Goal: Task Accomplishment & Management: Find specific page/section

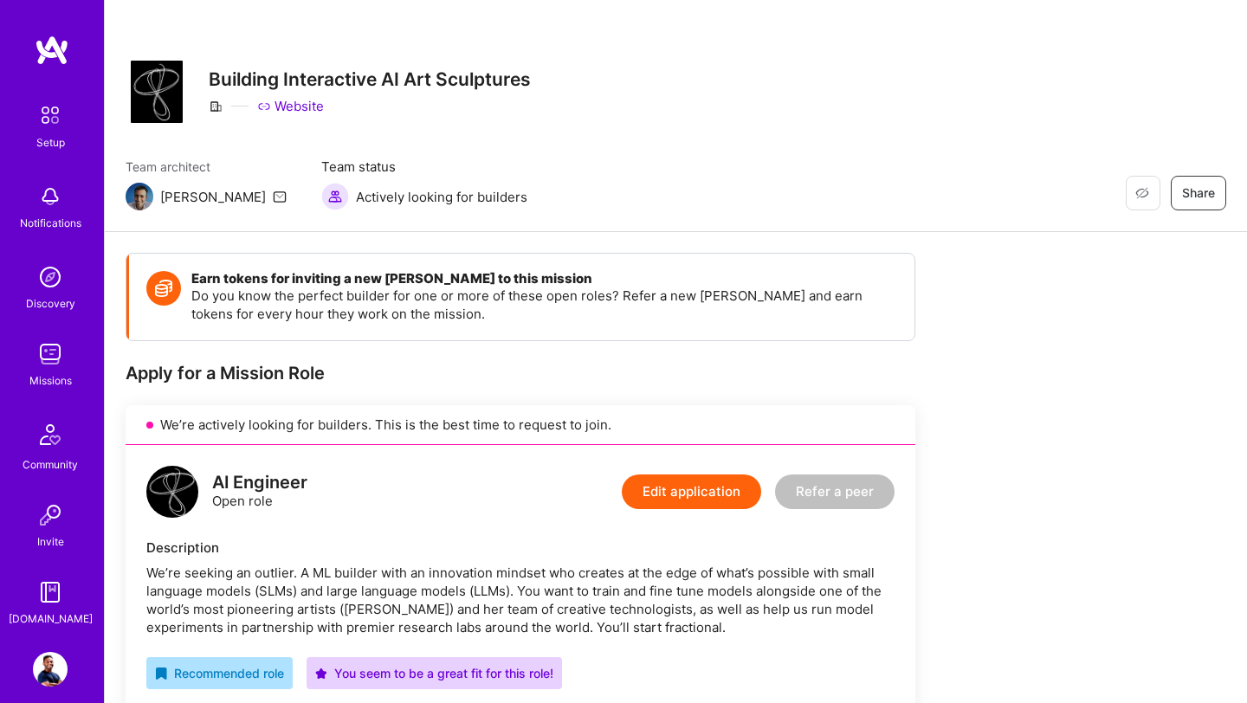
click at [53, 359] on img at bounding box center [50, 354] width 35 height 35
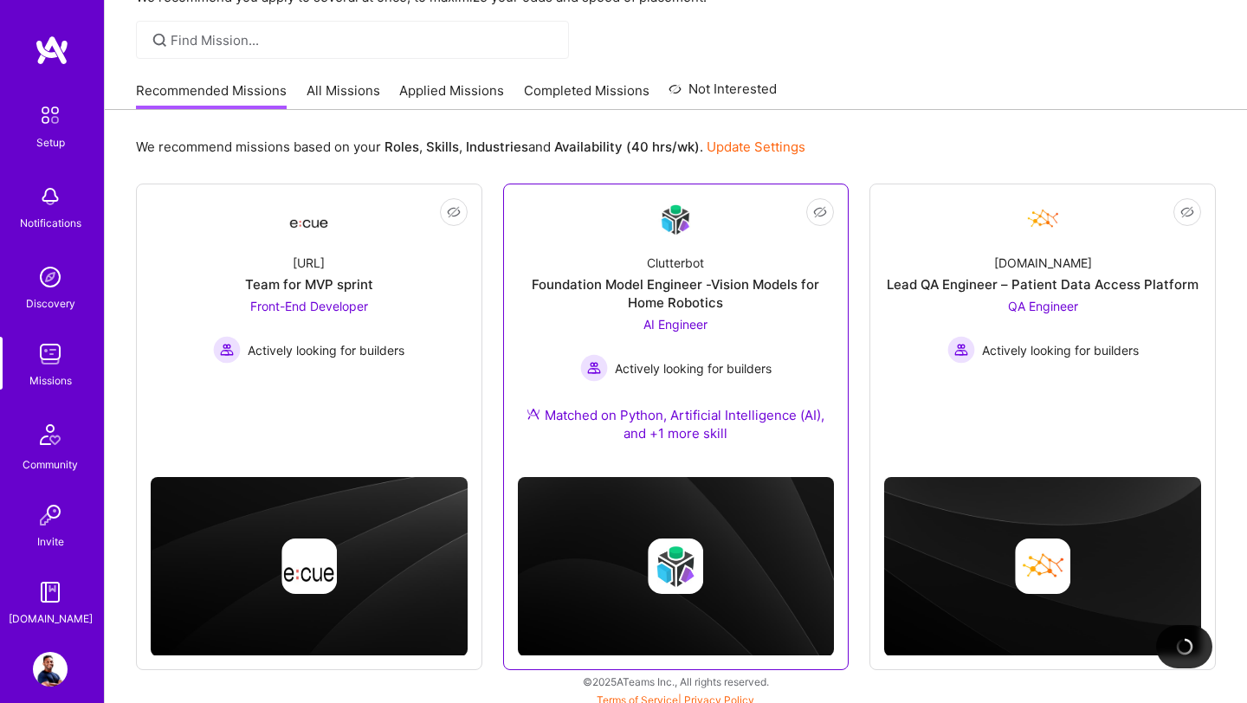
scroll to position [117, 0]
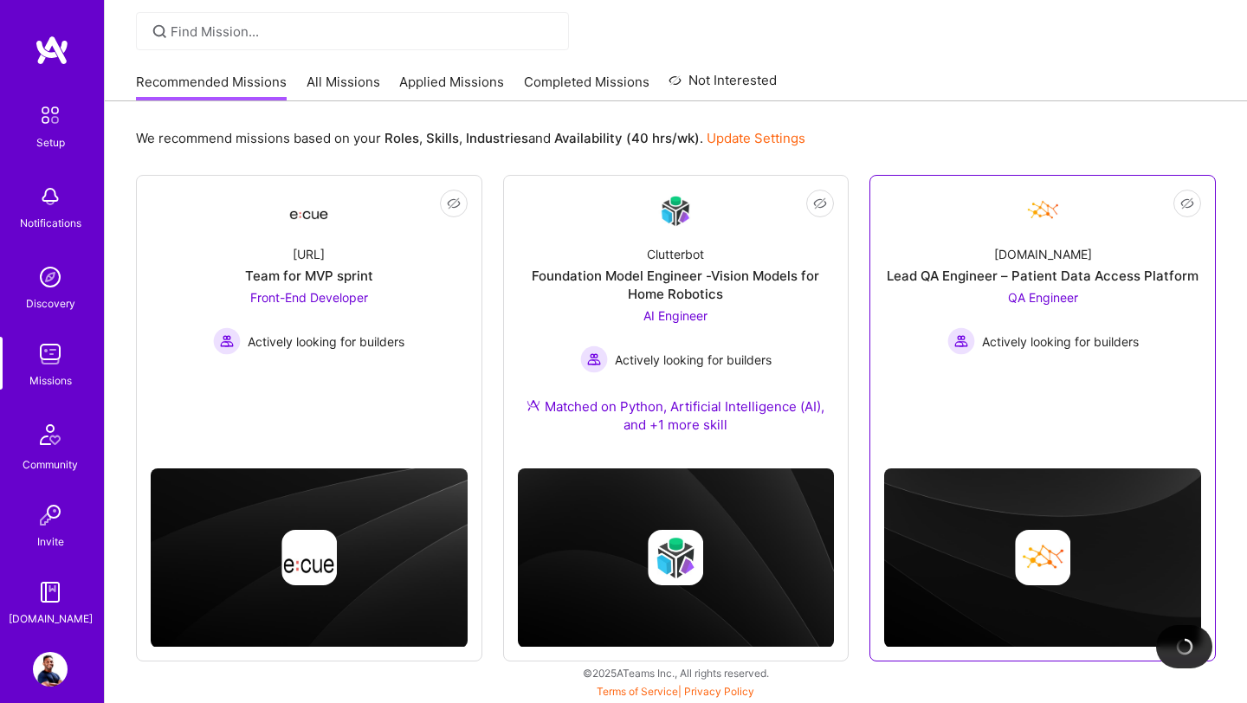
click at [1052, 373] on link "Not Interested [DOMAIN_NAME] Lead QA Engineer – Patient Data Access Platform QA…" at bounding box center [1042, 301] width 317 height 222
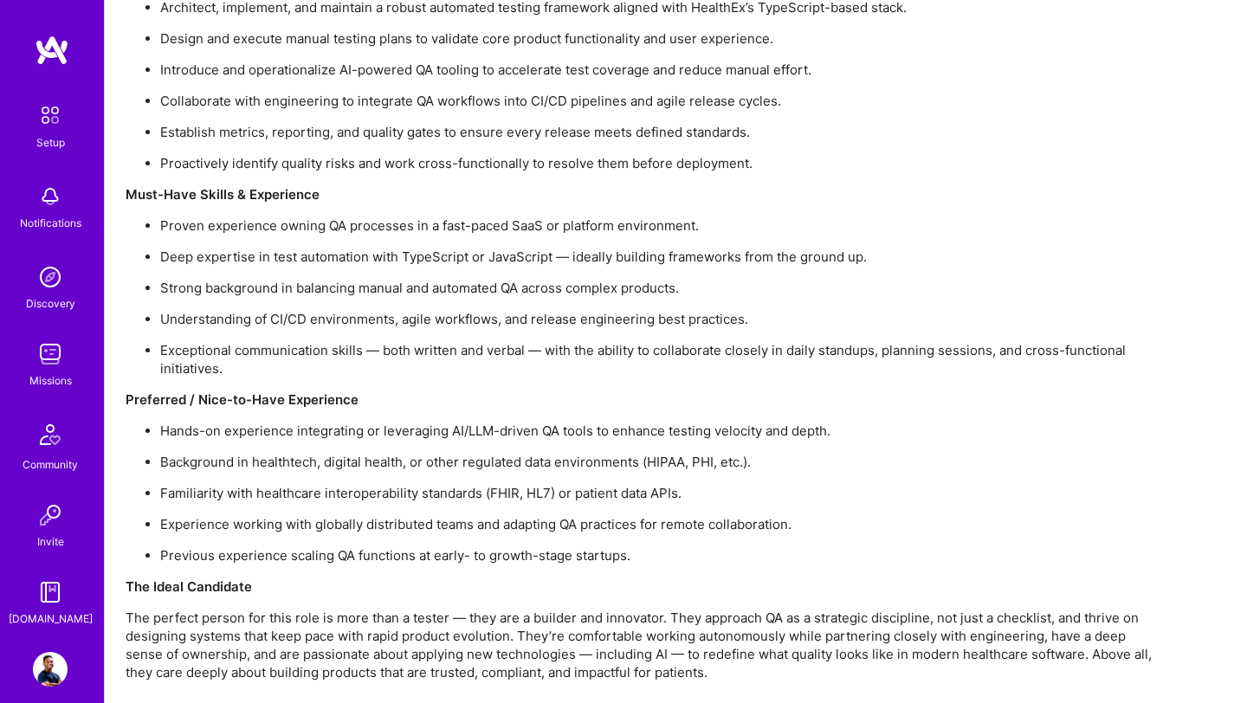
scroll to position [1438, 0]
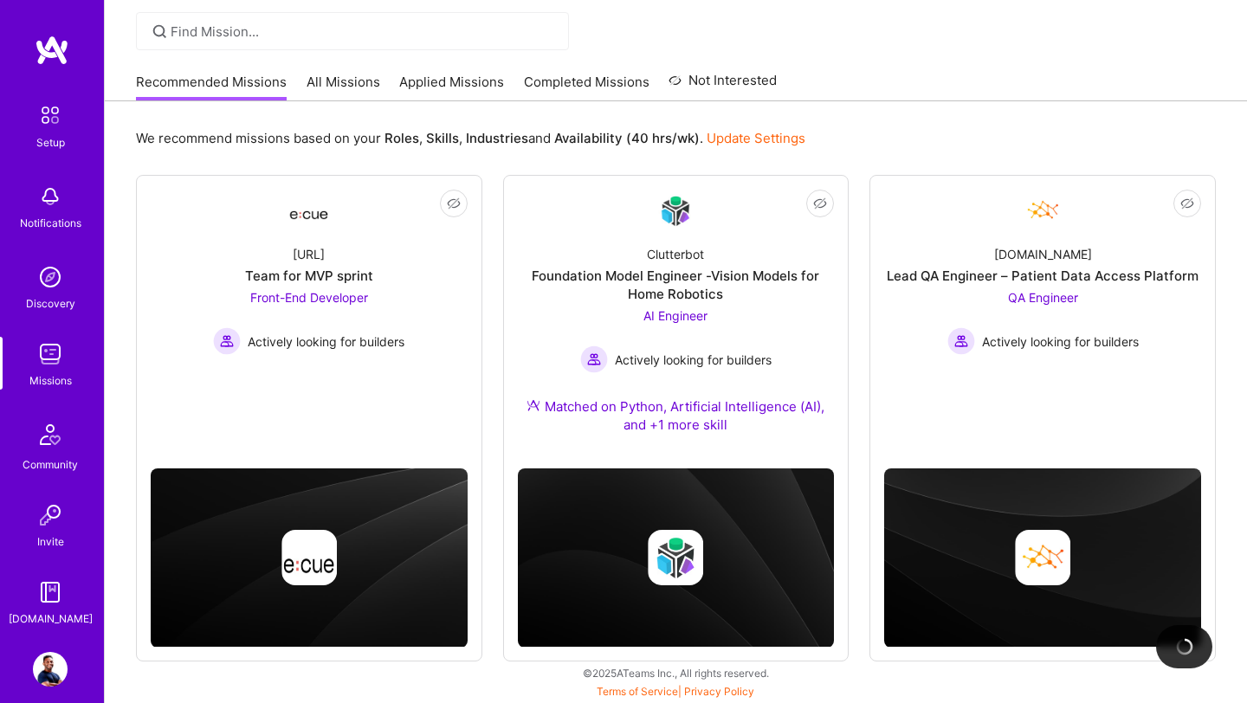
scroll to position [117, 0]
click at [617, 311] on div "AI Engineer Actively looking for builders" at bounding box center [675, 340] width 191 height 67
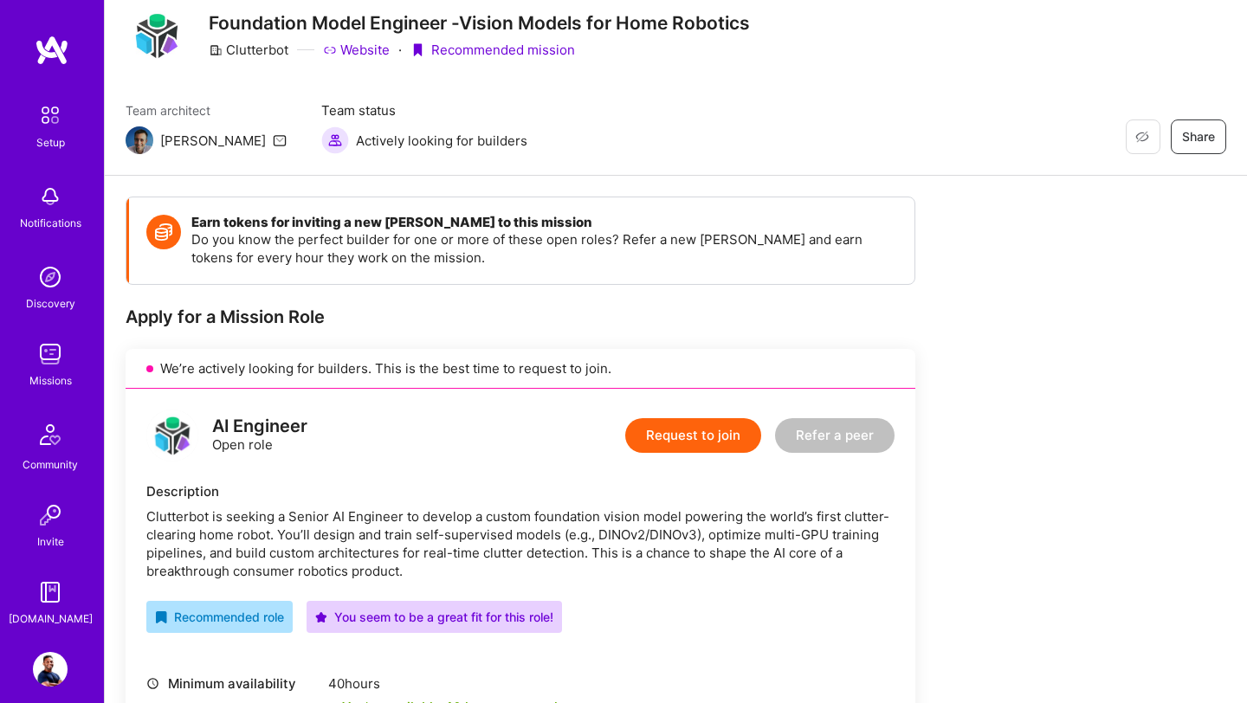
scroll to position [70, 0]
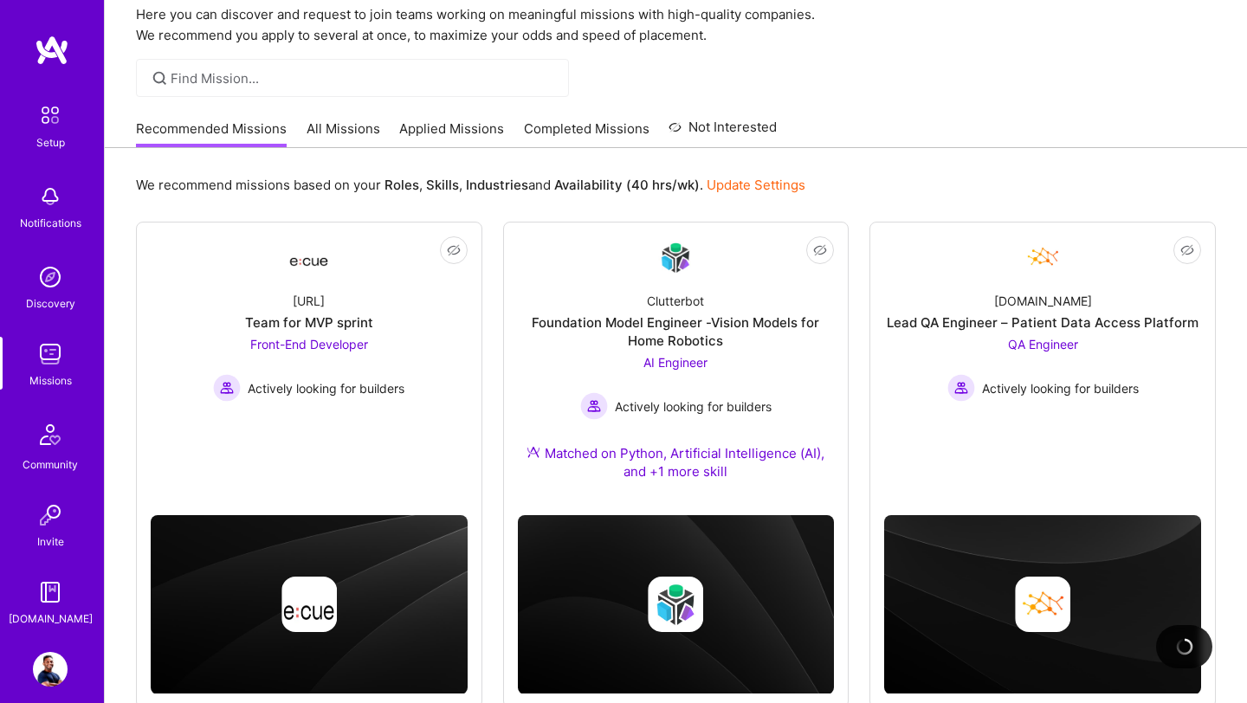
scroll to position [117, 0]
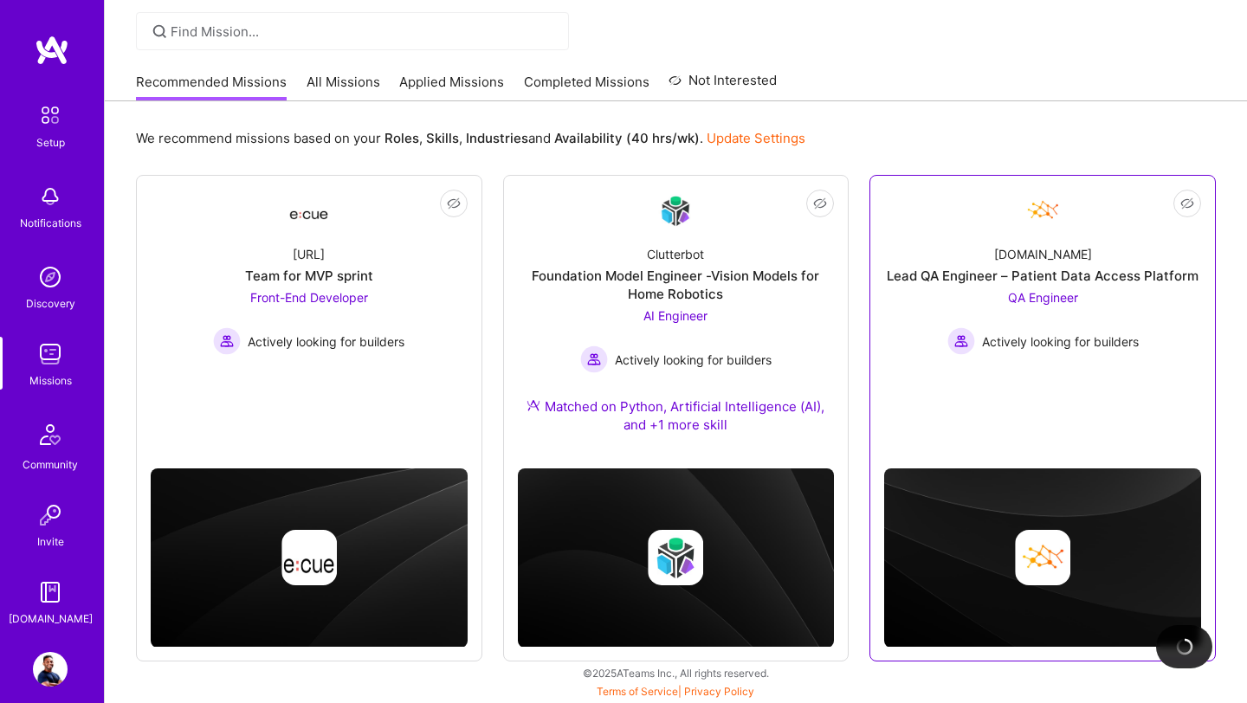
click at [987, 365] on link "Not Interested [DOMAIN_NAME] Lead QA Engineer – Patient Data Access Platform QA…" at bounding box center [1042, 301] width 317 height 222
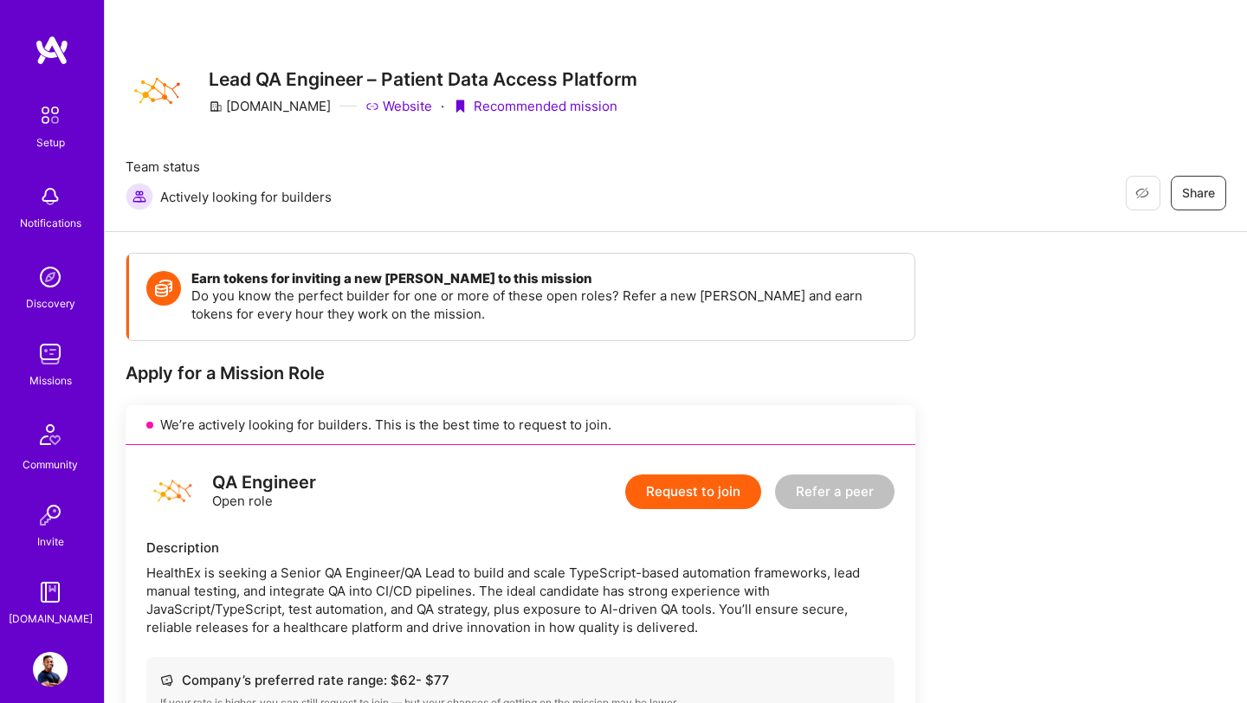
click at [45, 48] on img at bounding box center [52, 50] width 35 height 31
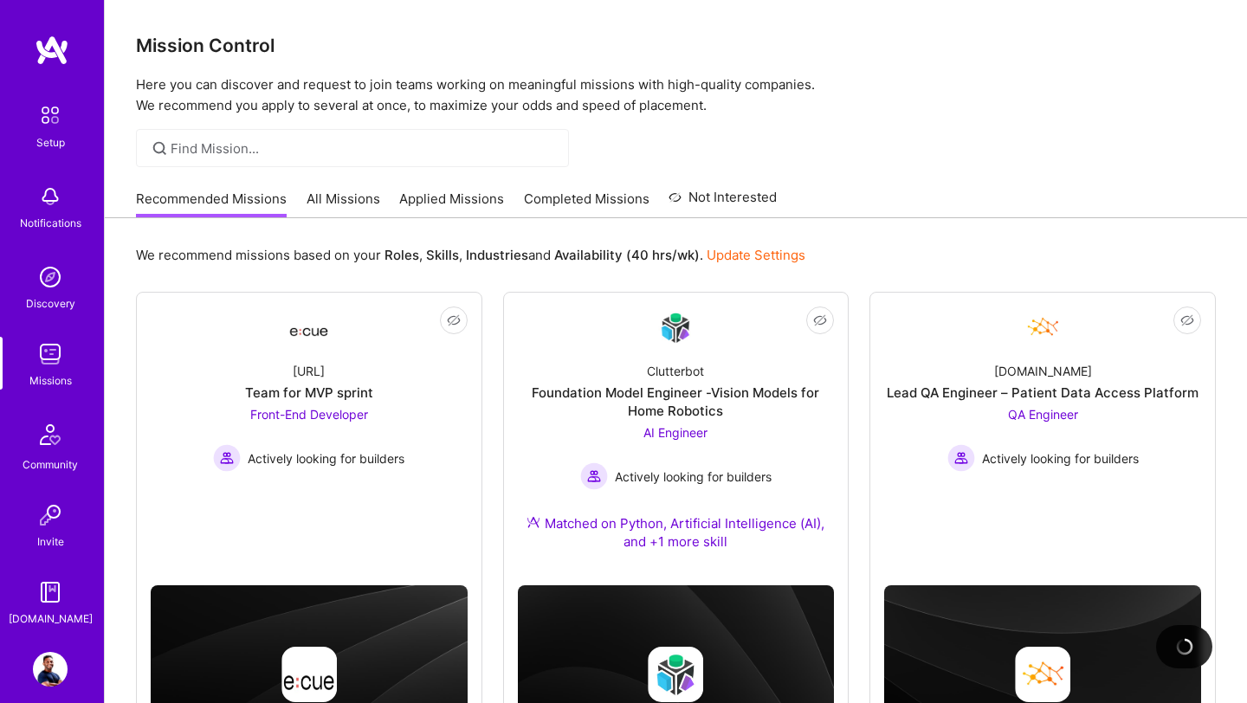
click at [58, 55] on img at bounding box center [52, 50] width 35 height 31
click at [49, 656] on img at bounding box center [50, 669] width 35 height 35
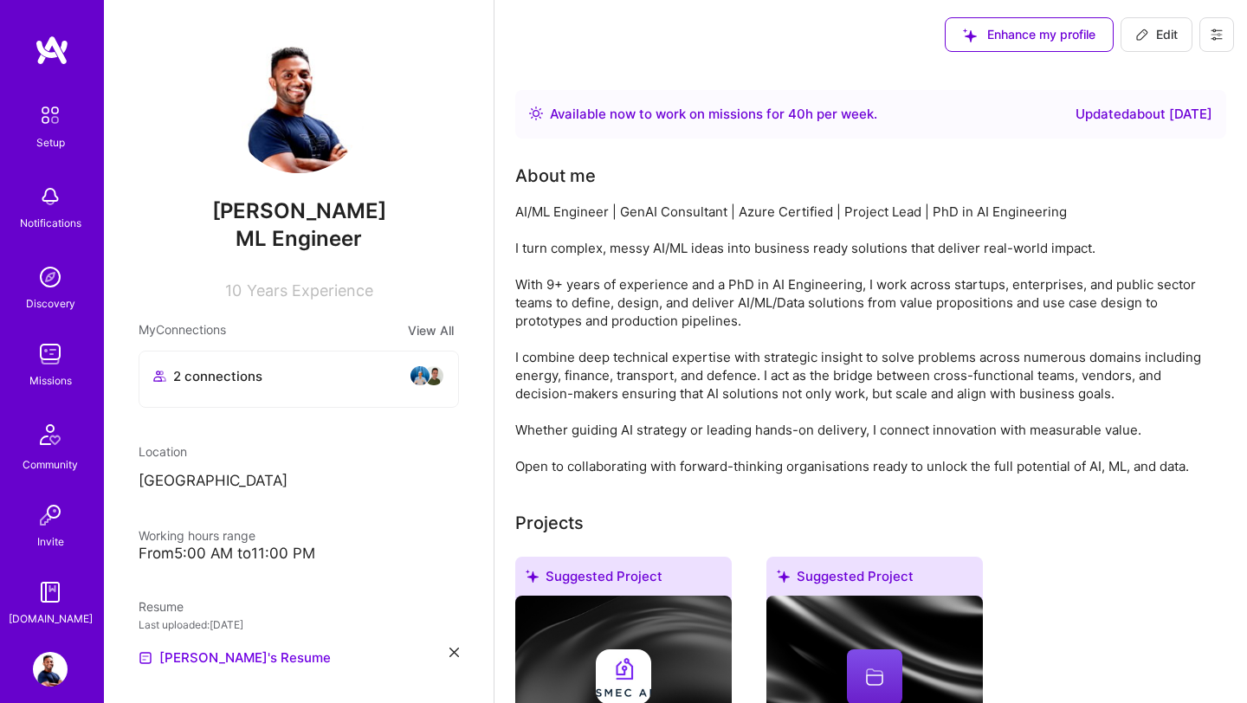
click at [56, 206] on img at bounding box center [50, 196] width 35 height 35
click at [54, 54] on img at bounding box center [52, 50] width 35 height 31
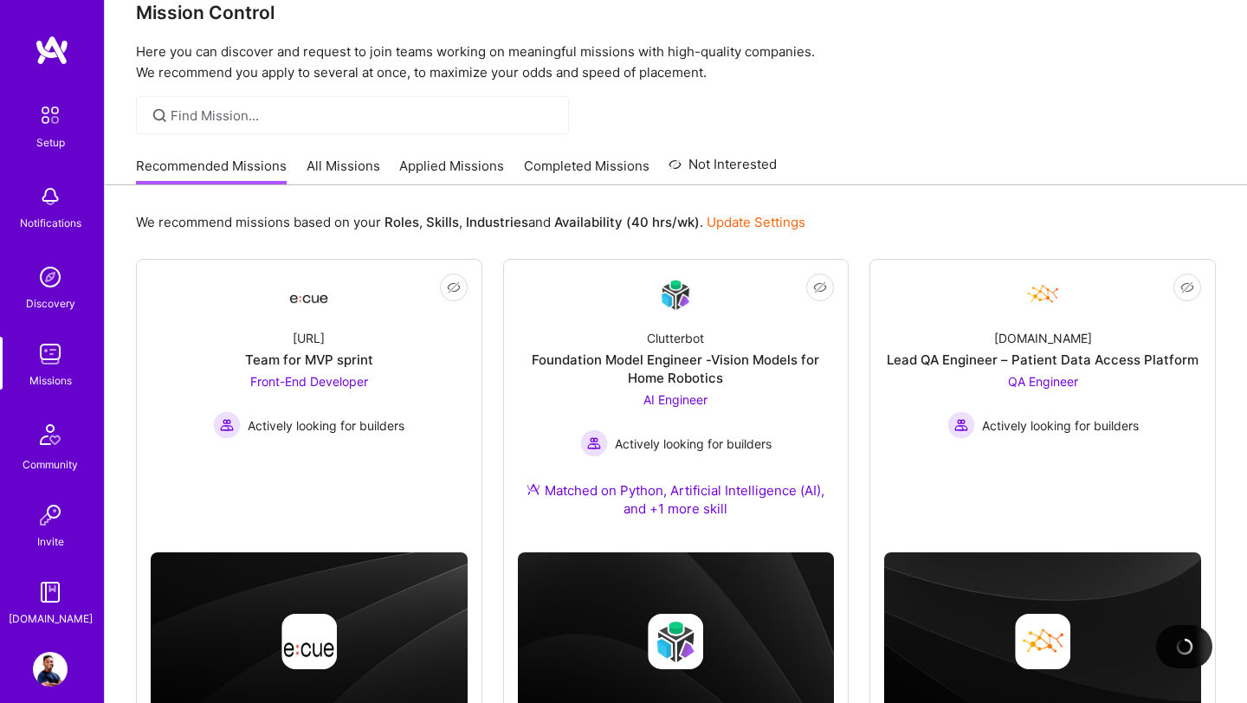
scroll to position [36, 0]
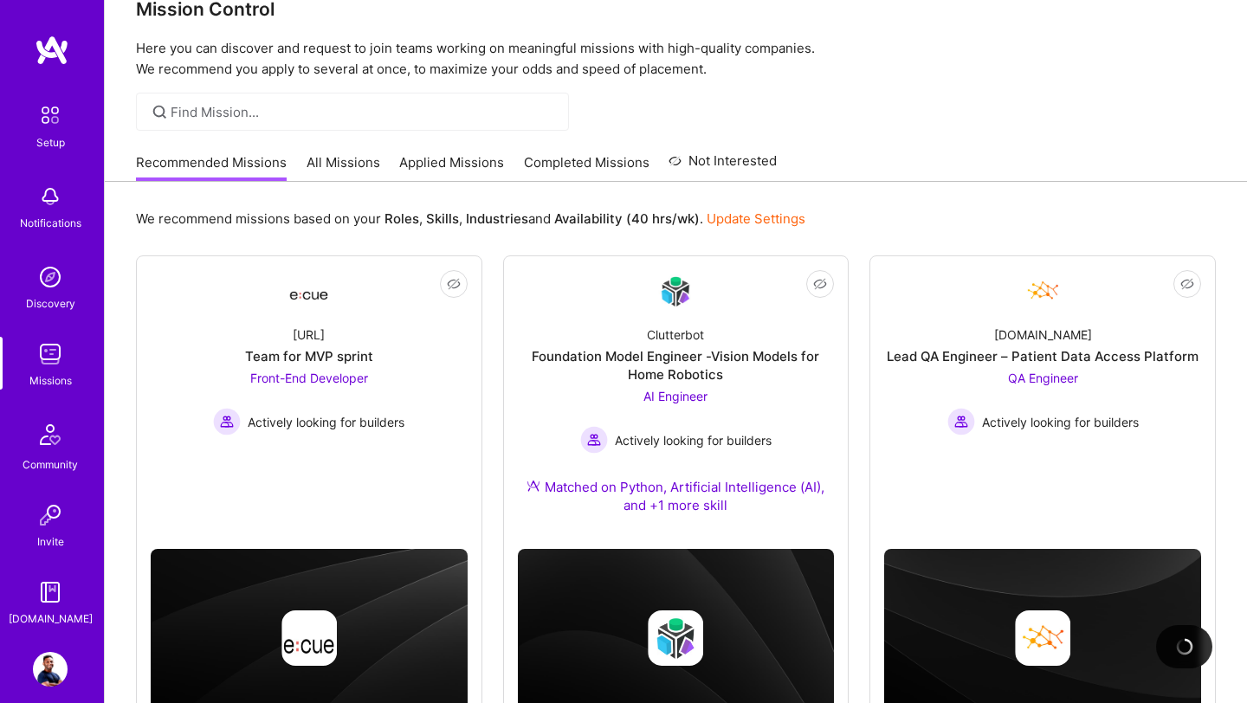
click at [457, 168] on link "Applied Missions" at bounding box center [451, 167] width 105 height 29
